Goal: Task Accomplishment & Management: Manage account settings

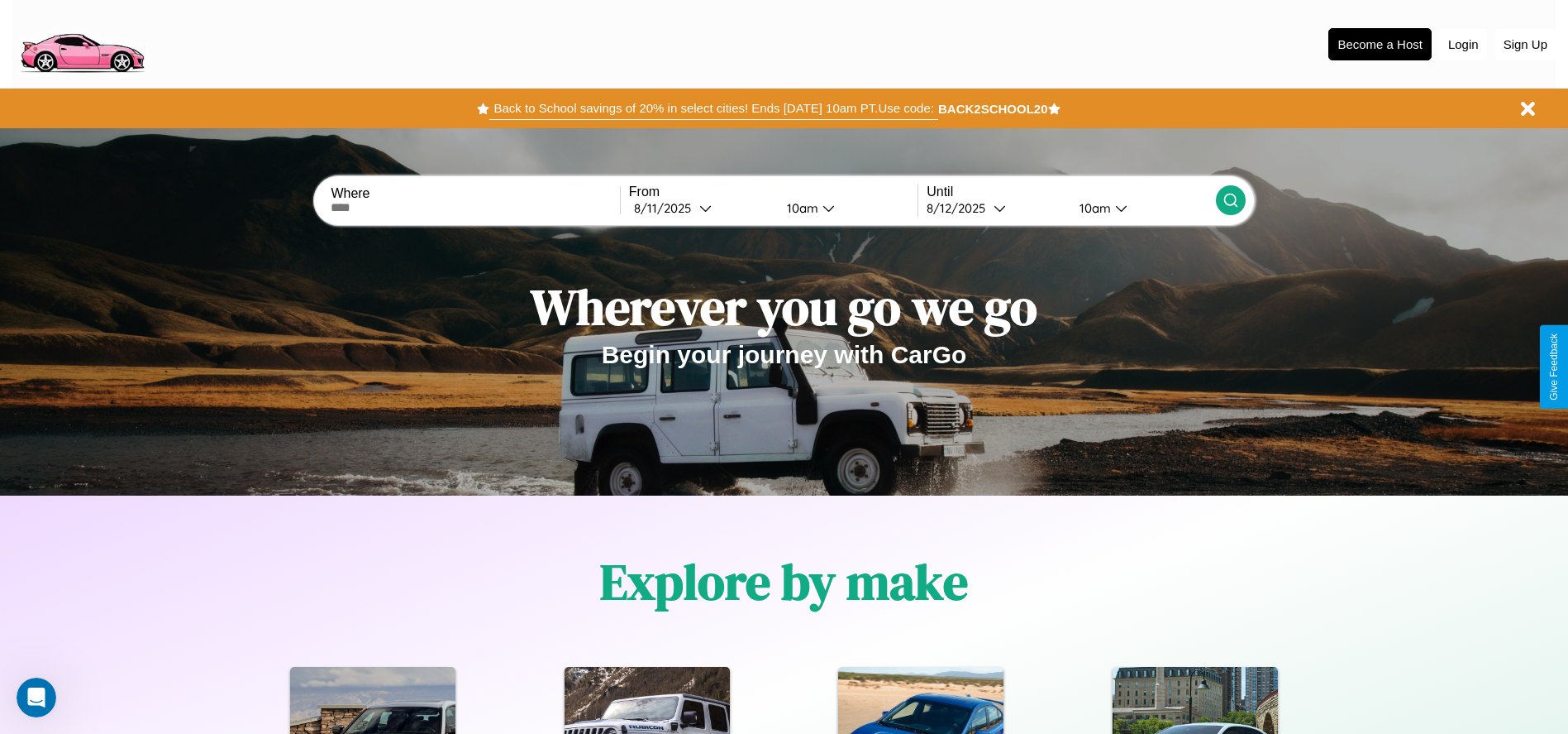
click at [714, 108] on button "Back to School savings of 20% in select cities! Ends [DATE] 10am PT. Use code:" at bounding box center [713, 108] width 448 height 24
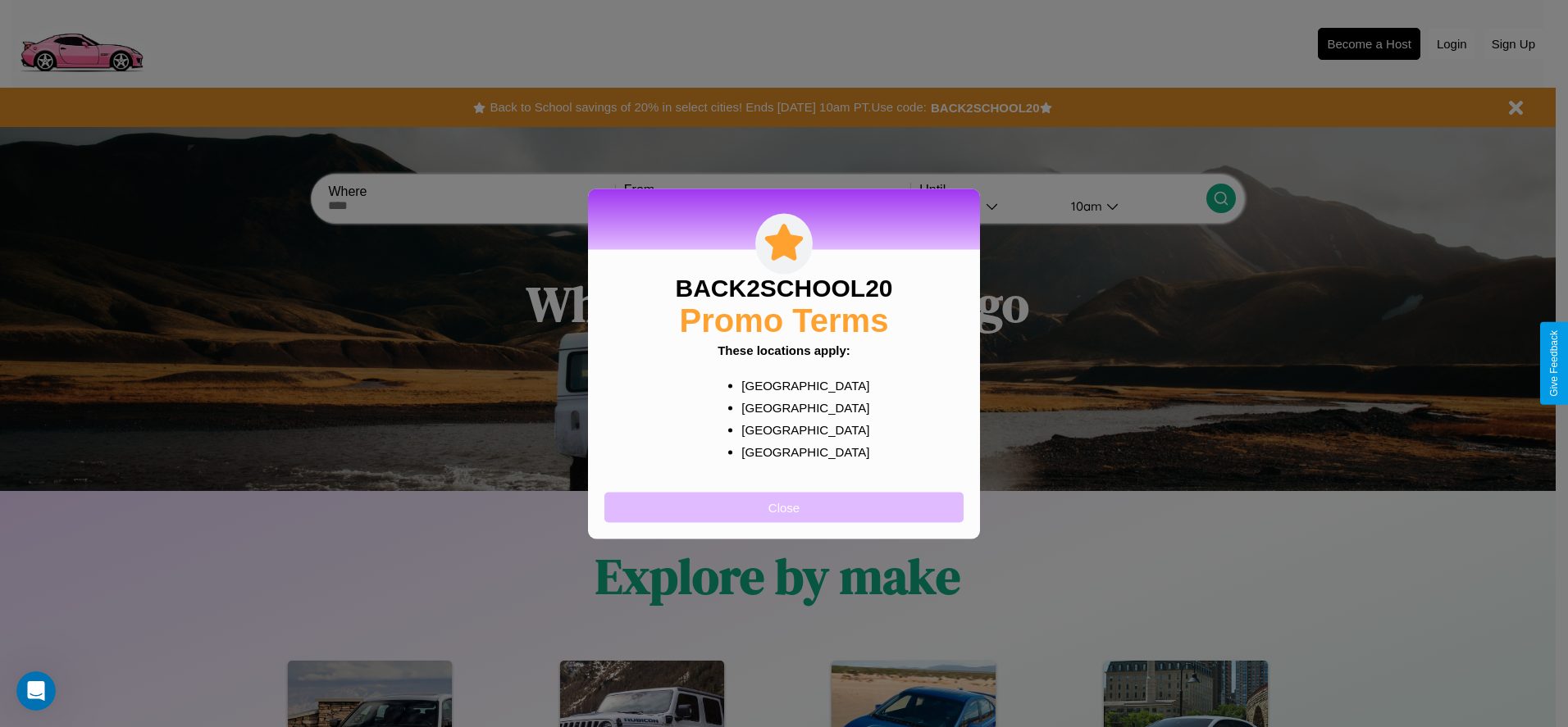
click at [784, 506] on button "Close" at bounding box center [784, 506] width 359 height 30
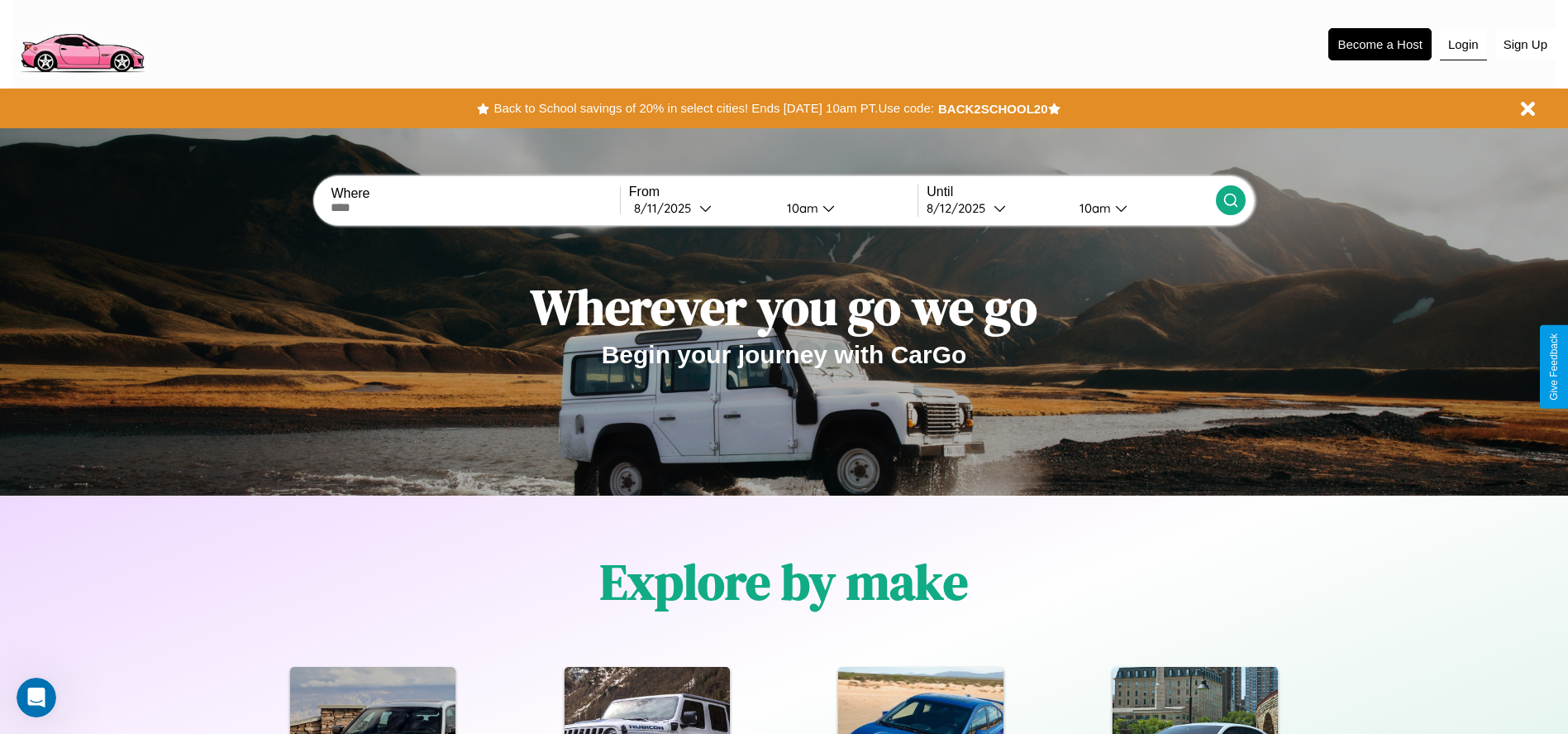
click at [1463, 43] on button "Login" at bounding box center [1463, 44] width 47 height 31
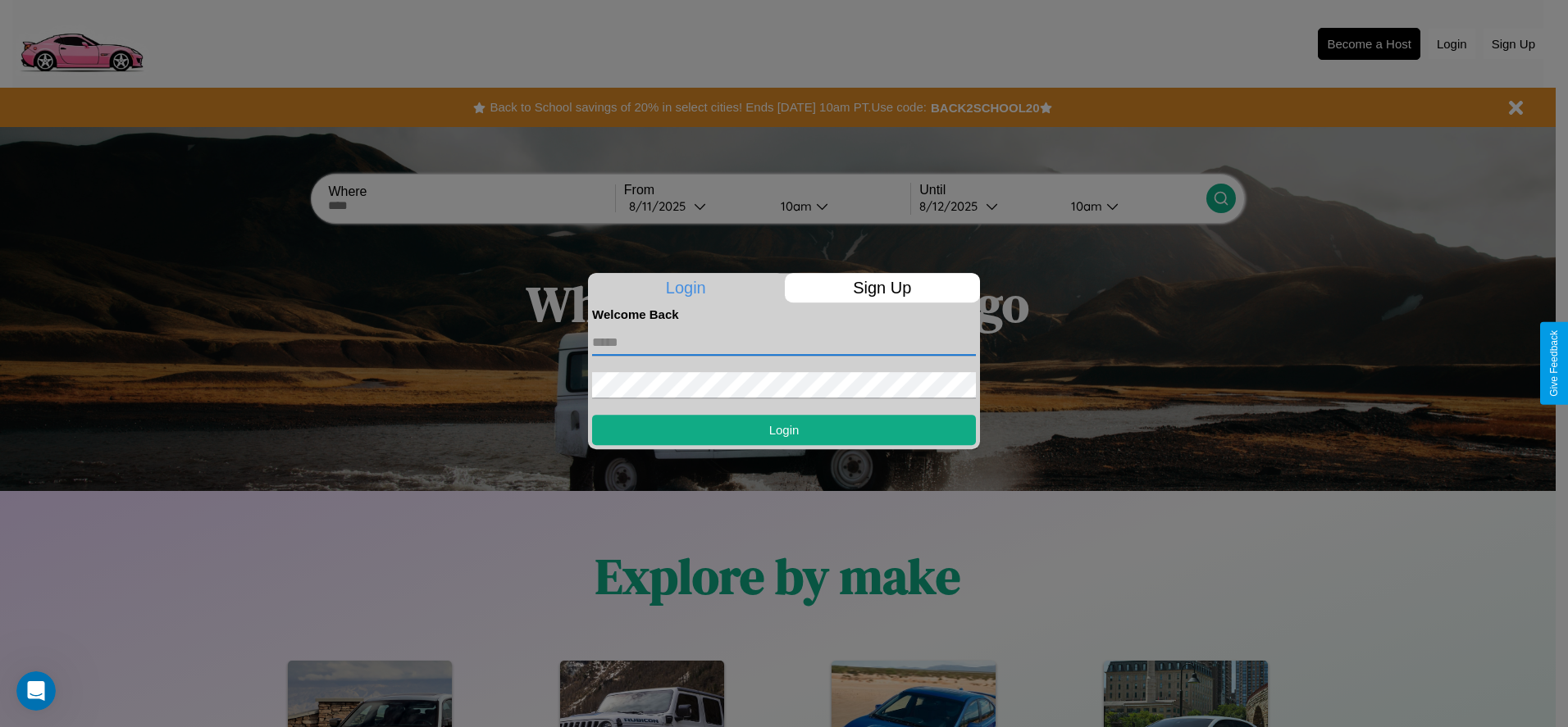
click at [784, 342] on input "text" at bounding box center [784, 342] width 383 height 26
type input "**********"
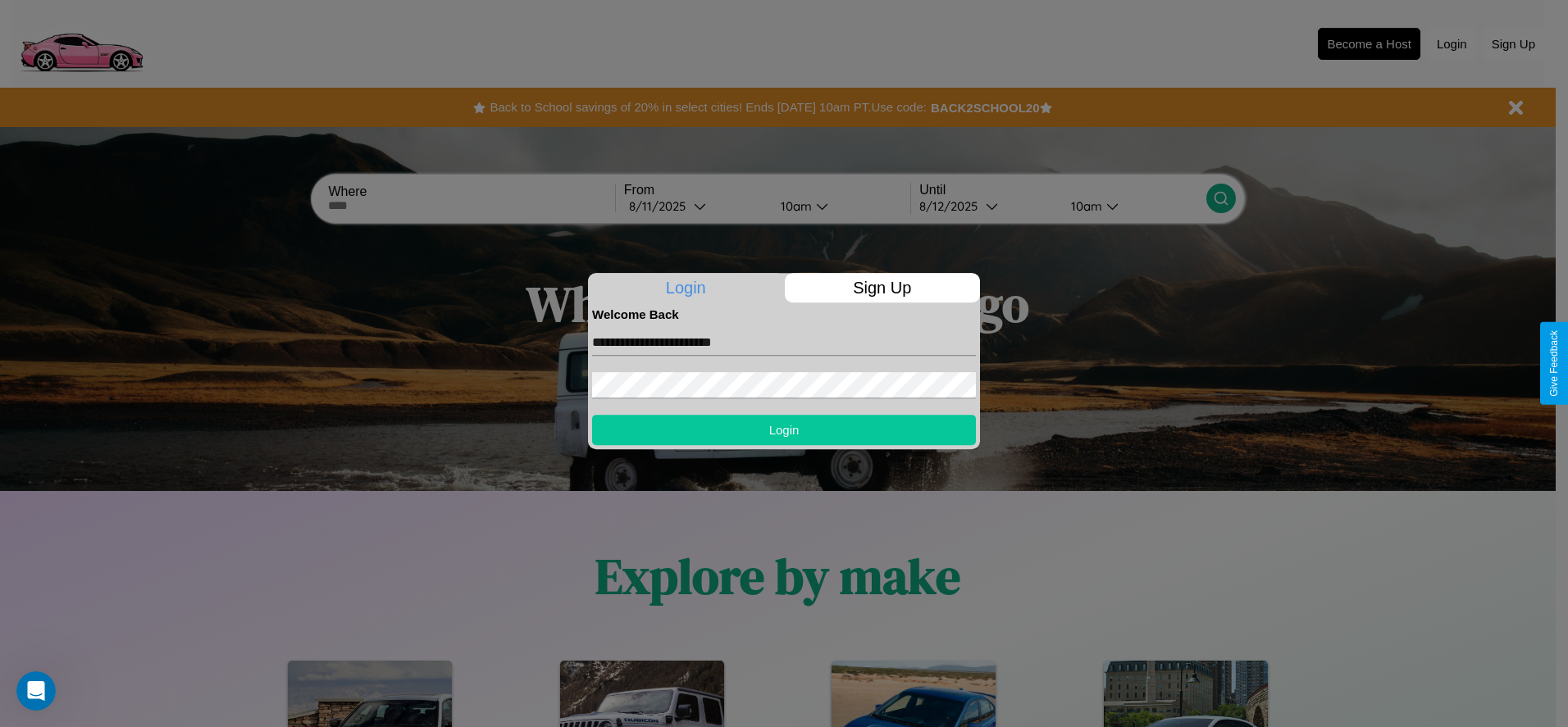
click at [784, 429] on button "Login" at bounding box center [784, 430] width 383 height 30
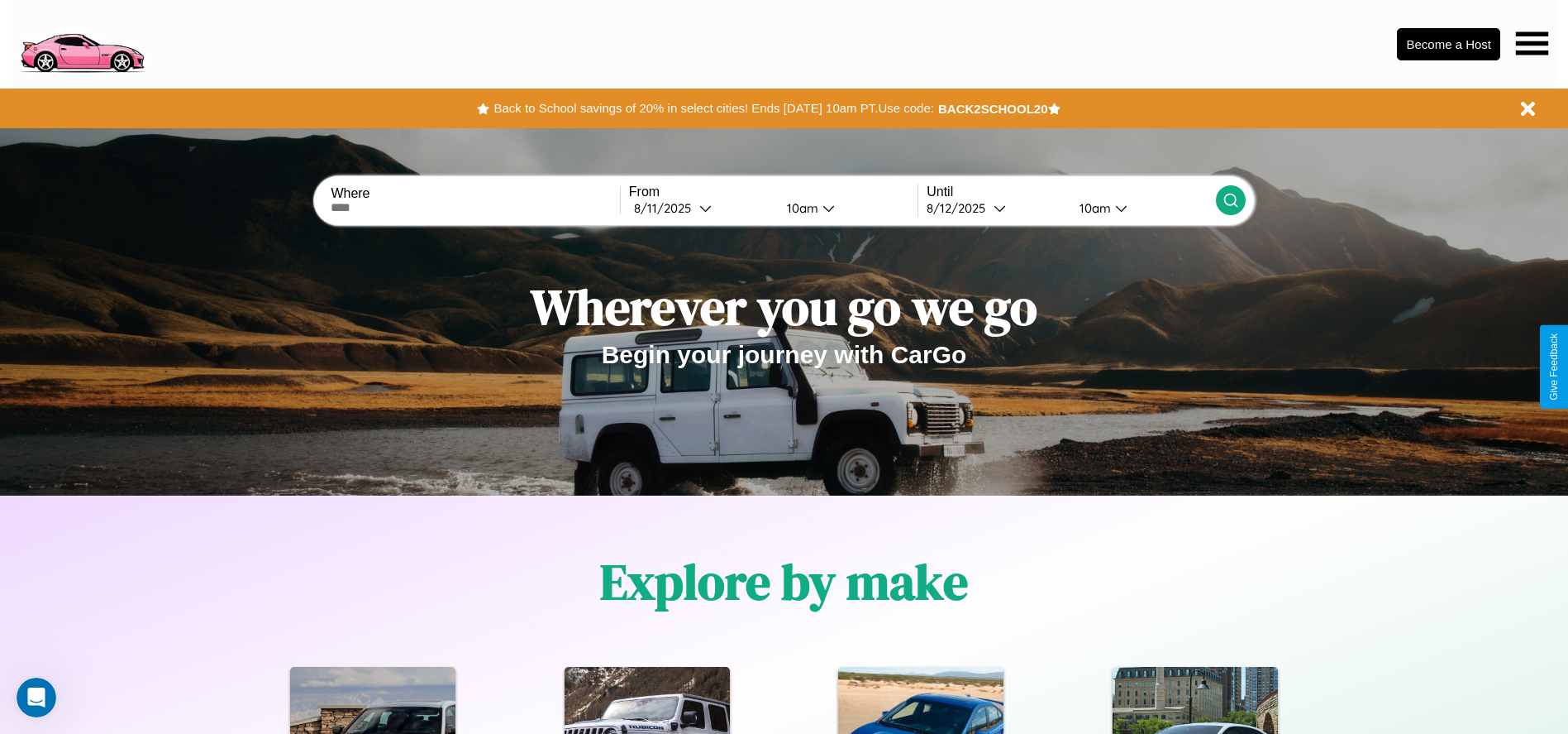
click at [1532, 43] on icon at bounding box center [1532, 42] width 32 height 24
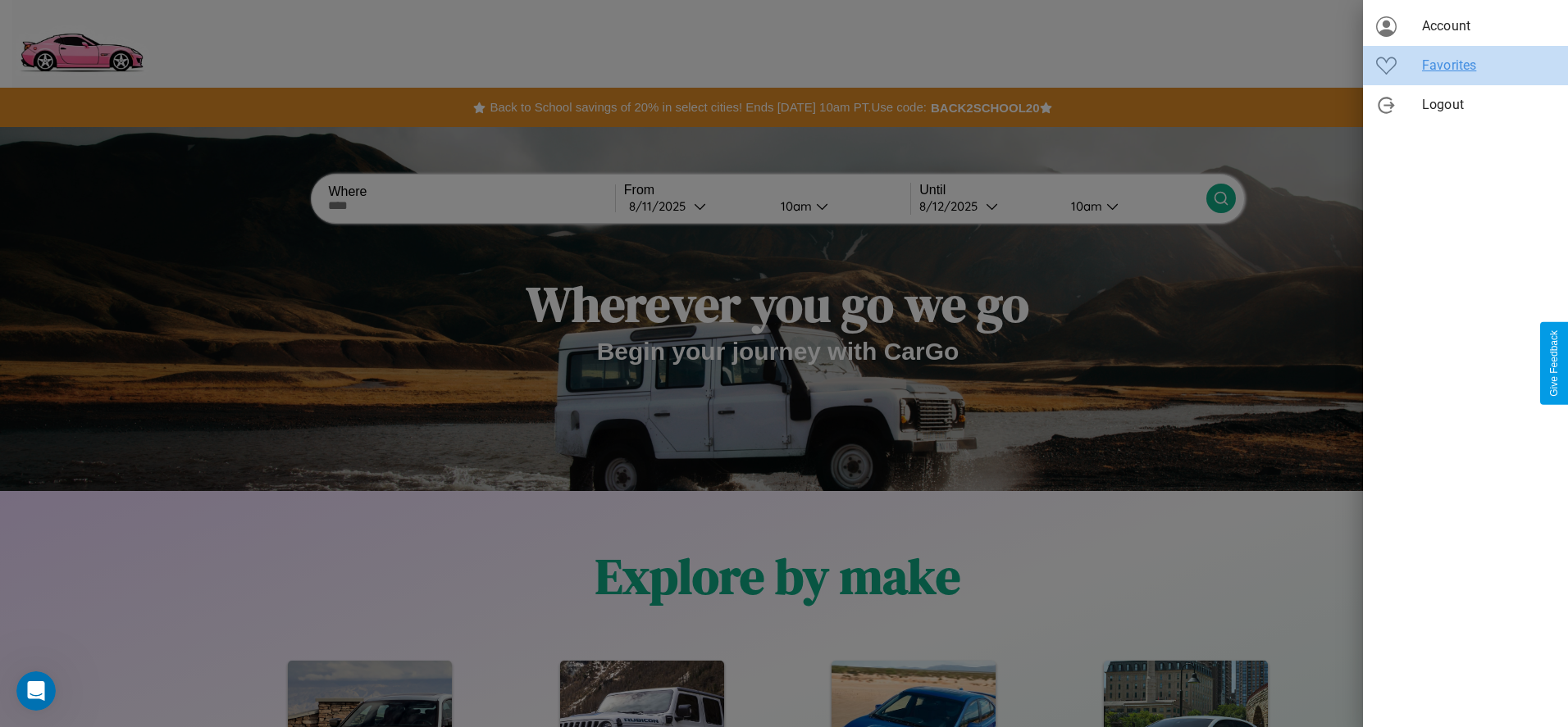
click at [1465, 65] on span "Favorites" at bounding box center [1488, 65] width 133 height 20
